Goal: Learn about a topic

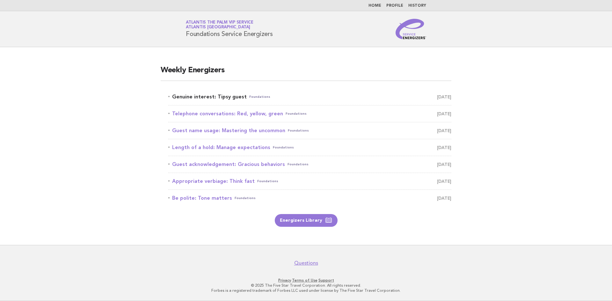
click at [216, 99] on link "Genuine interest: Tipsy guest Foundations [DATE]" at bounding box center [309, 96] width 283 height 9
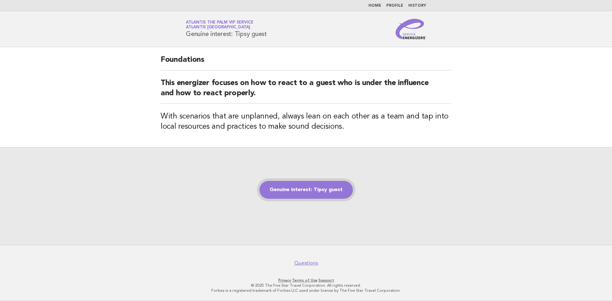
click at [293, 188] on link "Genuine interest: Tipsy guest" at bounding box center [306, 190] width 93 height 18
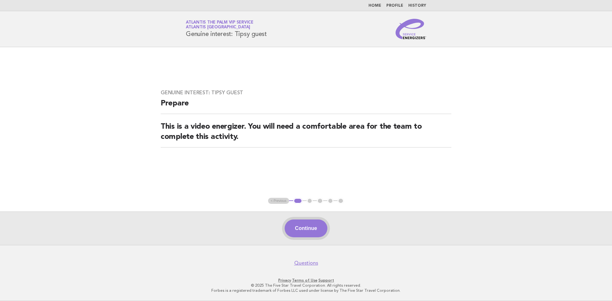
click at [298, 234] on button "Continue" at bounding box center [306, 229] width 42 height 18
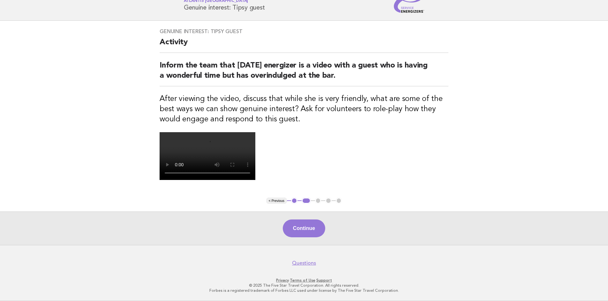
scroll to position [128, 0]
click at [303, 238] on button "Continue" at bounding box center [304, 229] width 42 height 18
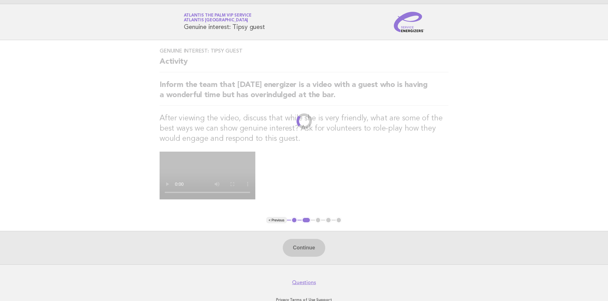
scroll to position [0, 0]
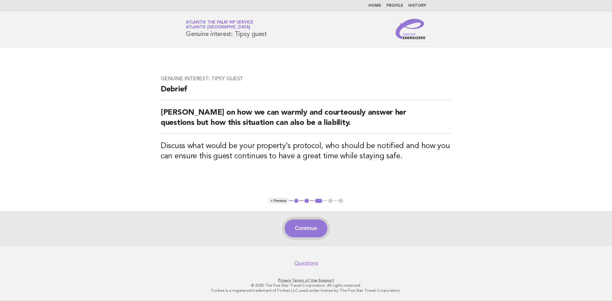
click at [310, 230] on button "Continue" at bounding box center [306, 229] width 42 height 18
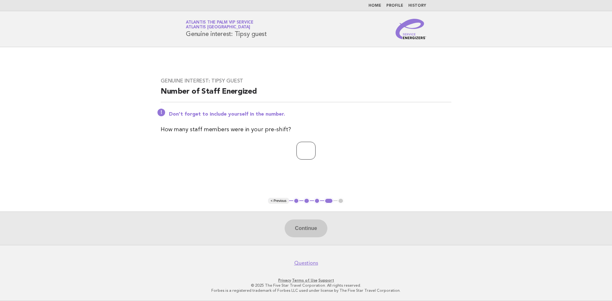
click at [297, 154] on input "number" at bounding box center [306, 151] width 19 height 18
type input "*"
click at [314, 233] on button "Continue" at bounding box center [306, 229] width 42 height 18
